Goal: Navigation & Orientation: Find specific page/section

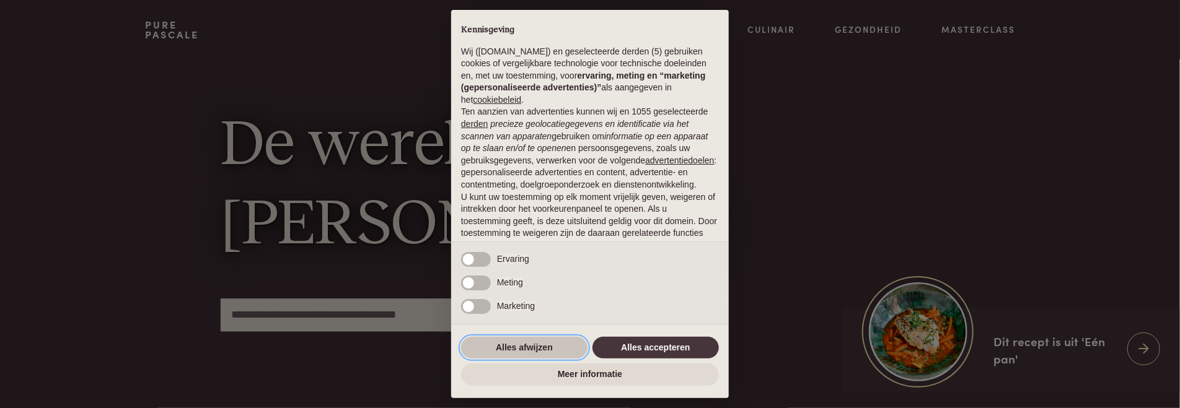
click at [533, 346] on button "Alles afwijzen" at bounding box center [524, 348] width 126 height 22
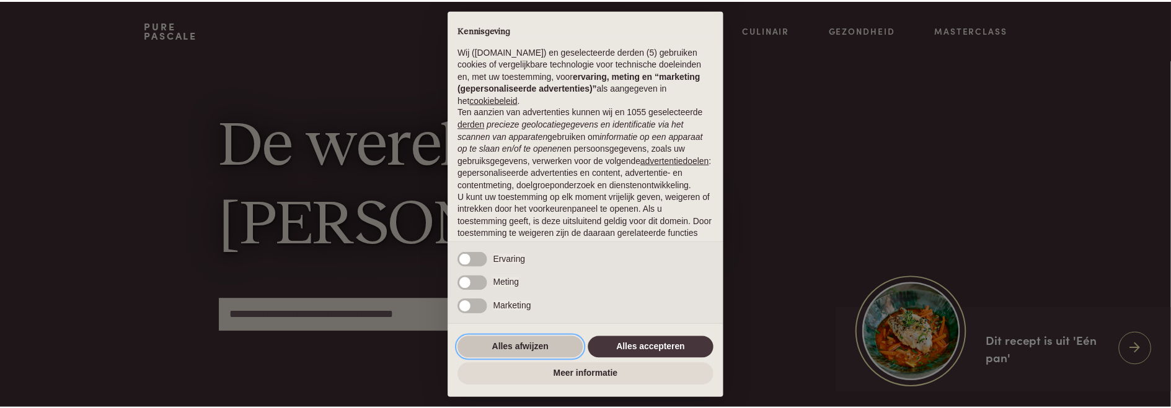
scroll to position [89, 0]
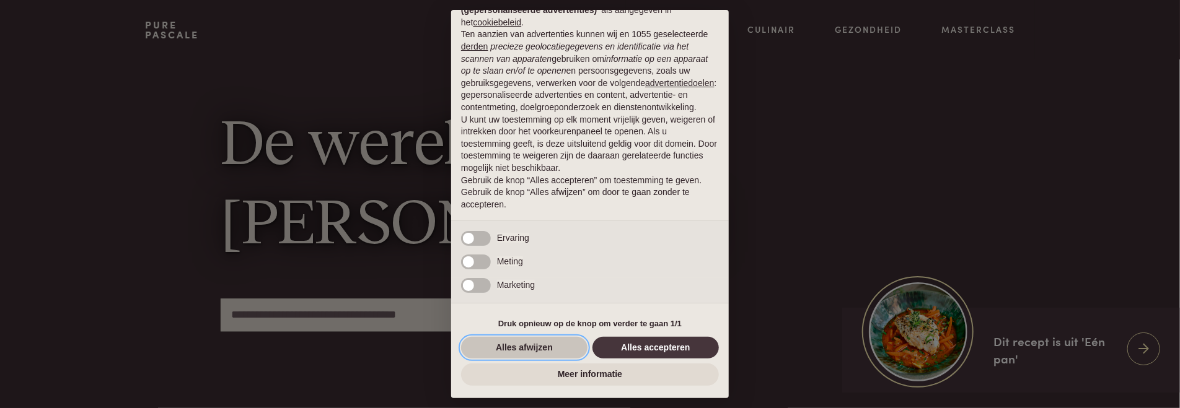
click at [553, 349] on button "Alles afwijzen" at bounding box center [524, 348] width 126 height 22
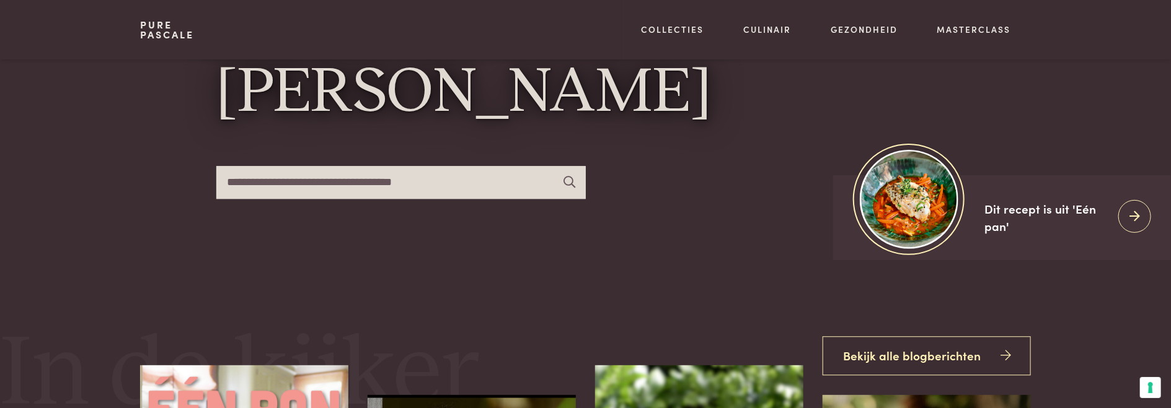
scroll to position [0, 0]
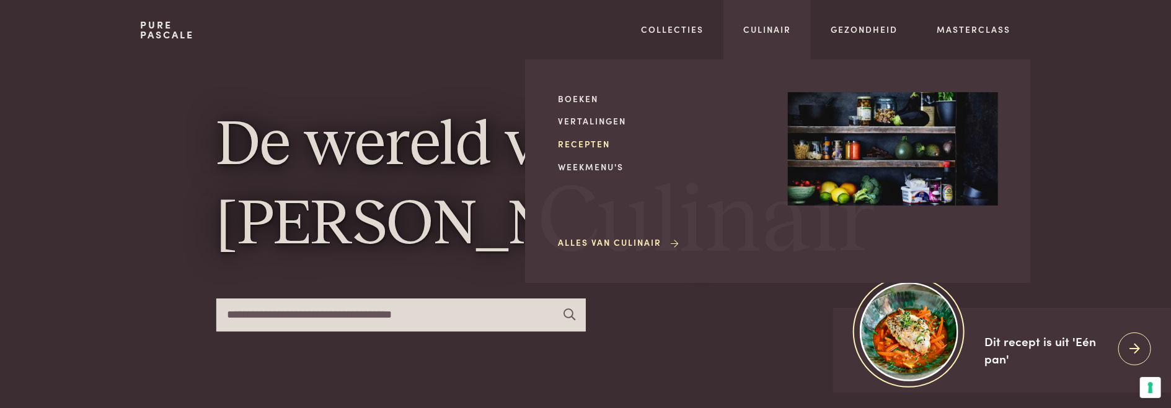
click at [571, 145] on link "Recepten" at bounding box center [663, 144] width 210 height 13
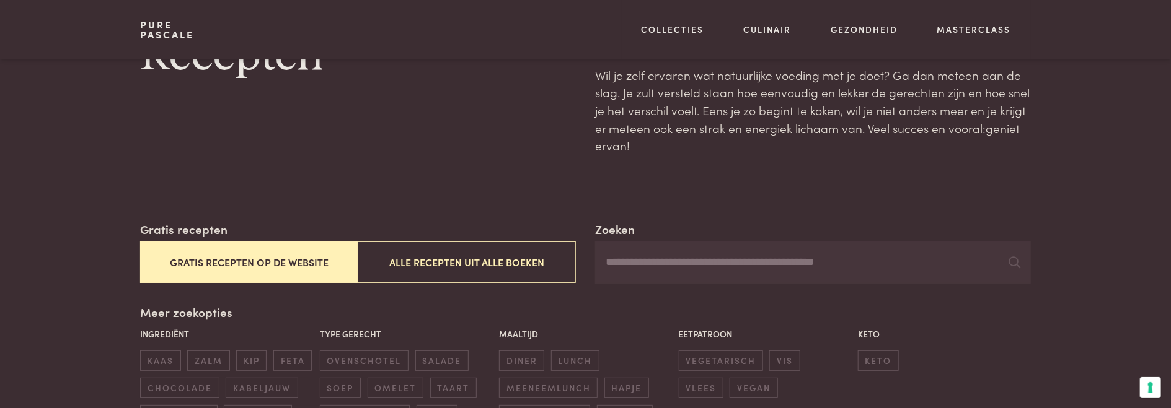
scroll to position [61, 0]
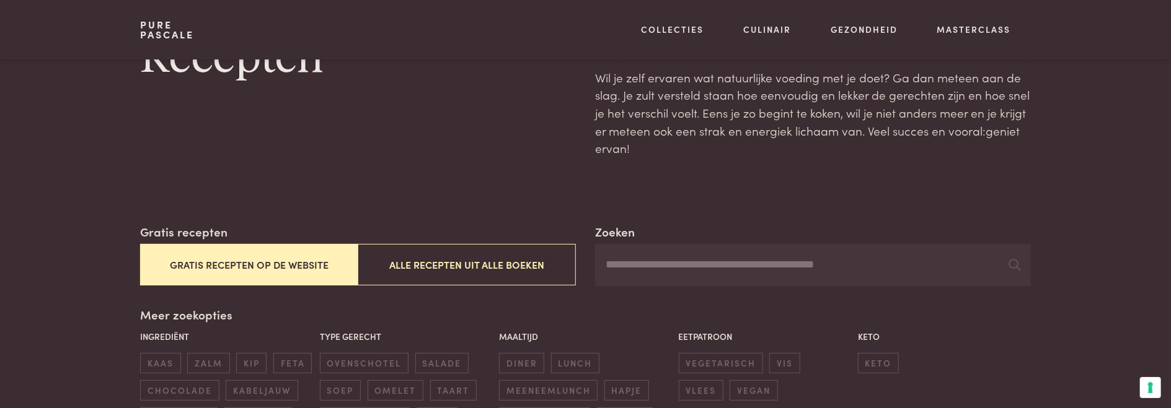
click at [38, 48] on header "Pure Pascale Collecties Kitchenware Tableware Bathroom Interior Inspiratie Alle…" at bounding box center [585, 29] width 1171 height 59
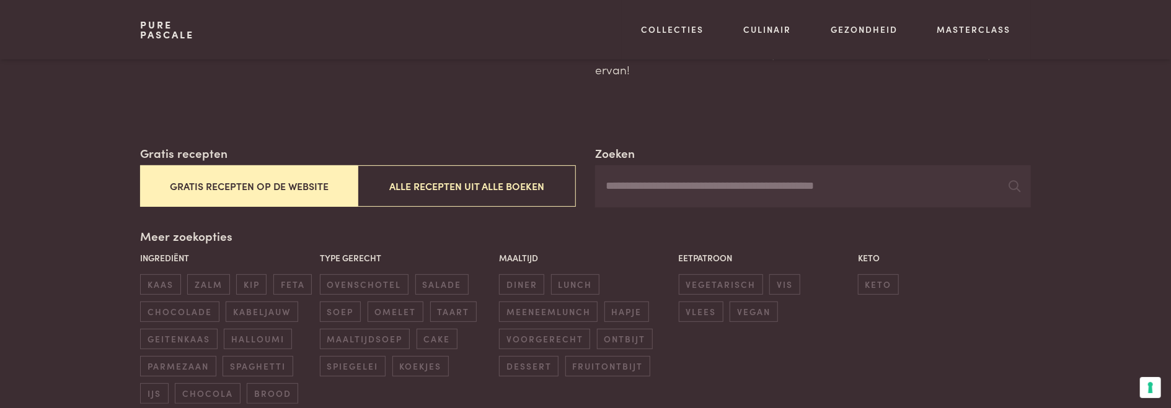
scroll to position [0, 0]
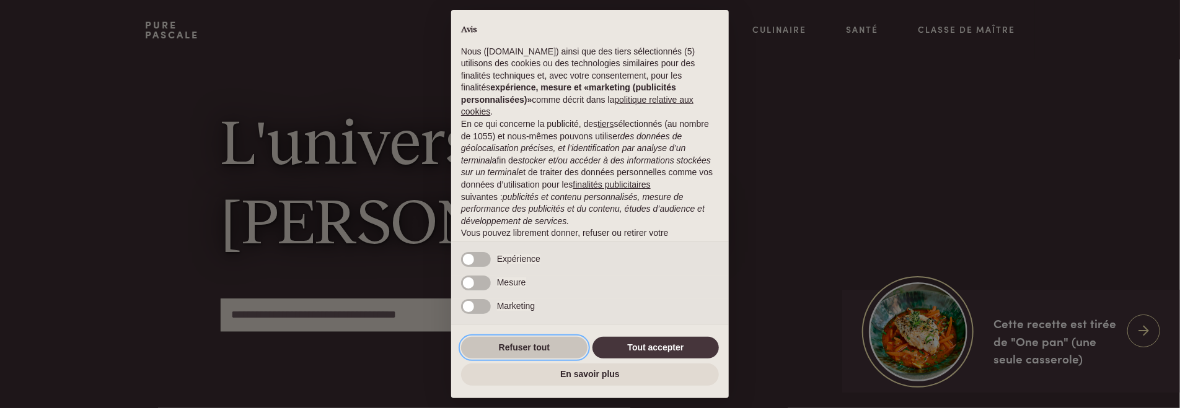
click at [535, 351] on button "Refuser tout" at bounding box center [524, 348] width 126 height 22
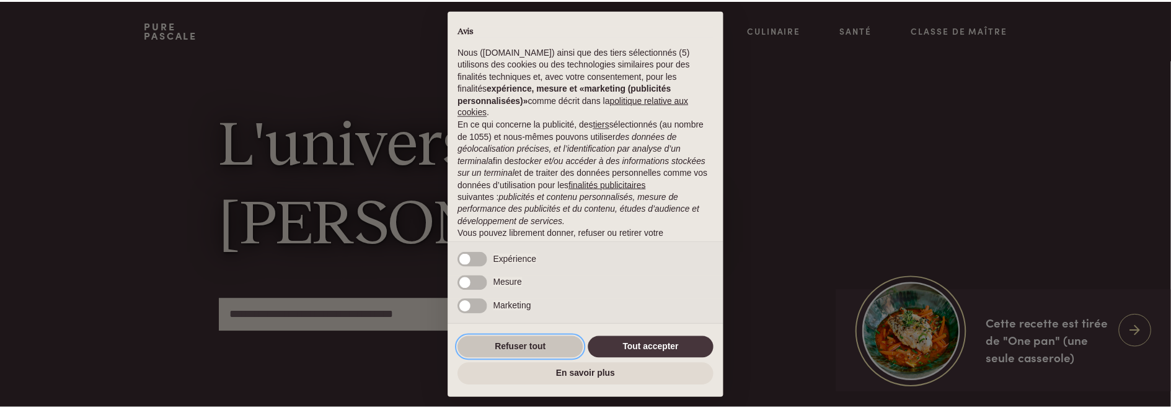
scroll to position [101, 0]
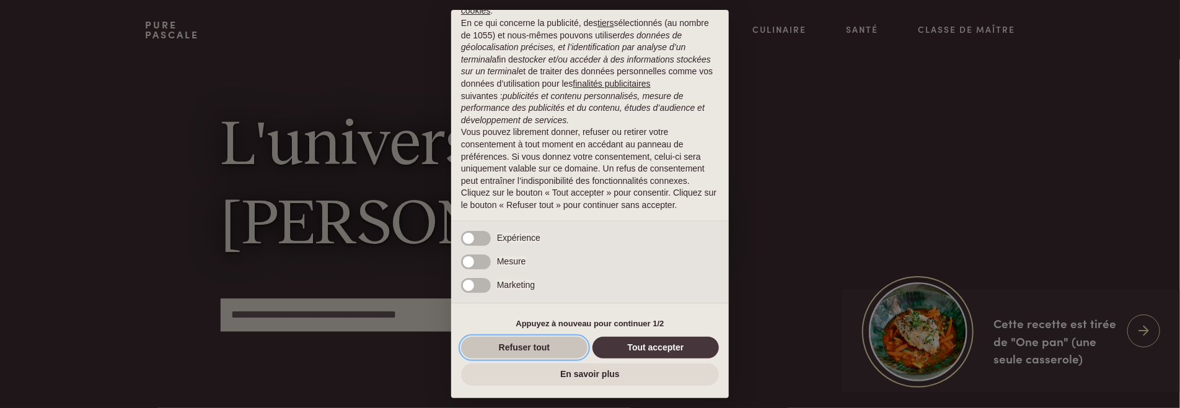
click at [532, 345] on button "Refuser tout" at bounding box center [524, 348] width 126 height 22
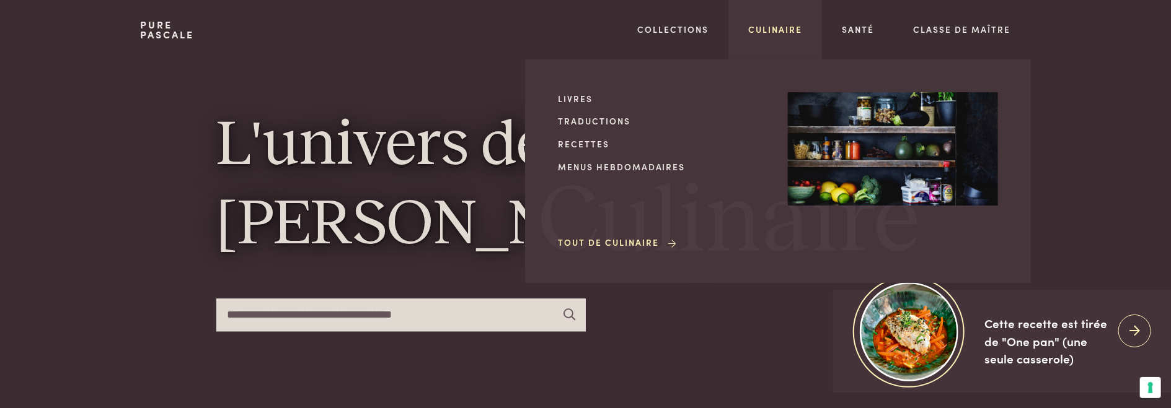
click at [770, 31] on link "Culinaire" at bounding box center [775, 29] width 54 height 13
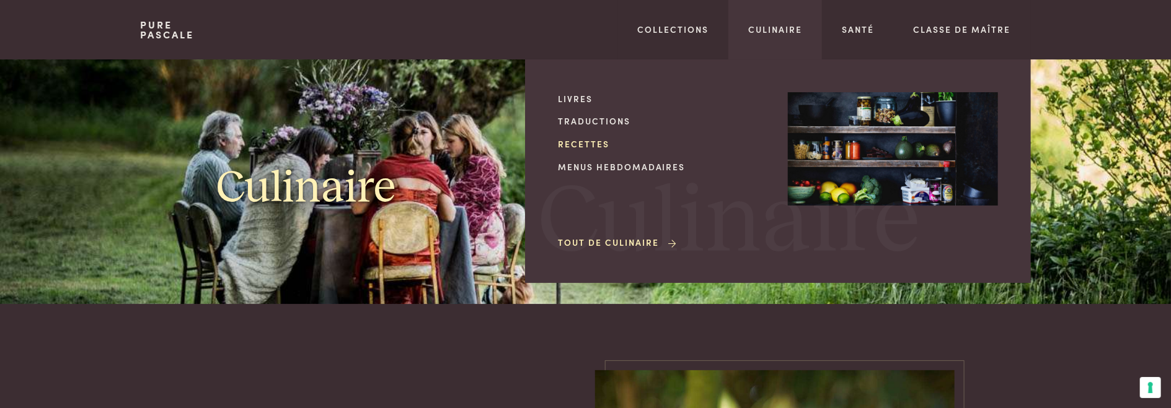
click at [599, 146] on link "Recettes" at bounding box center [663, 144] width 210 height 13
